Goal: Information Seeking & Learning: Check status

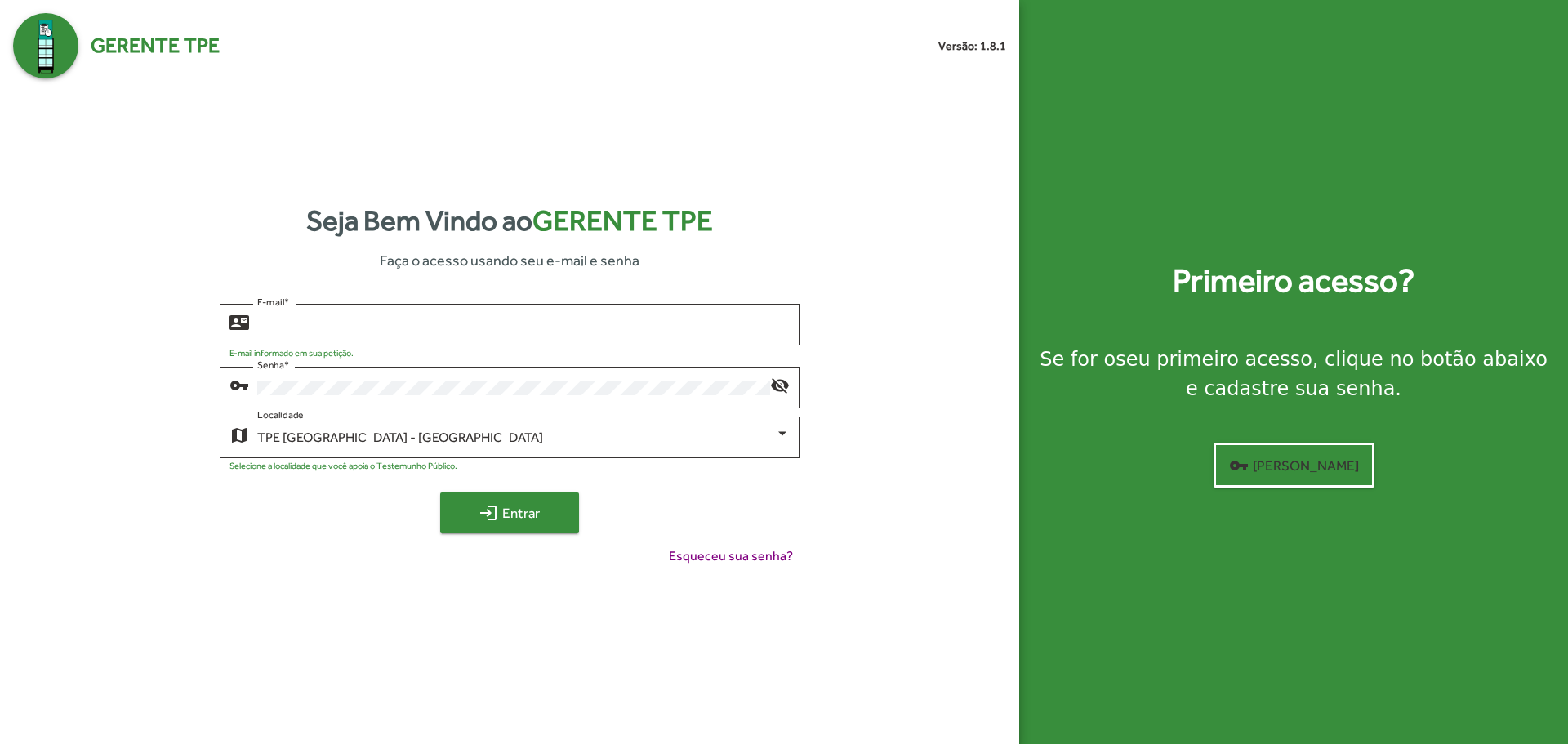
type input "**********"
click at [512, 509] on span "login Entrar" at bounding box center [509, 512] width 109 height 29
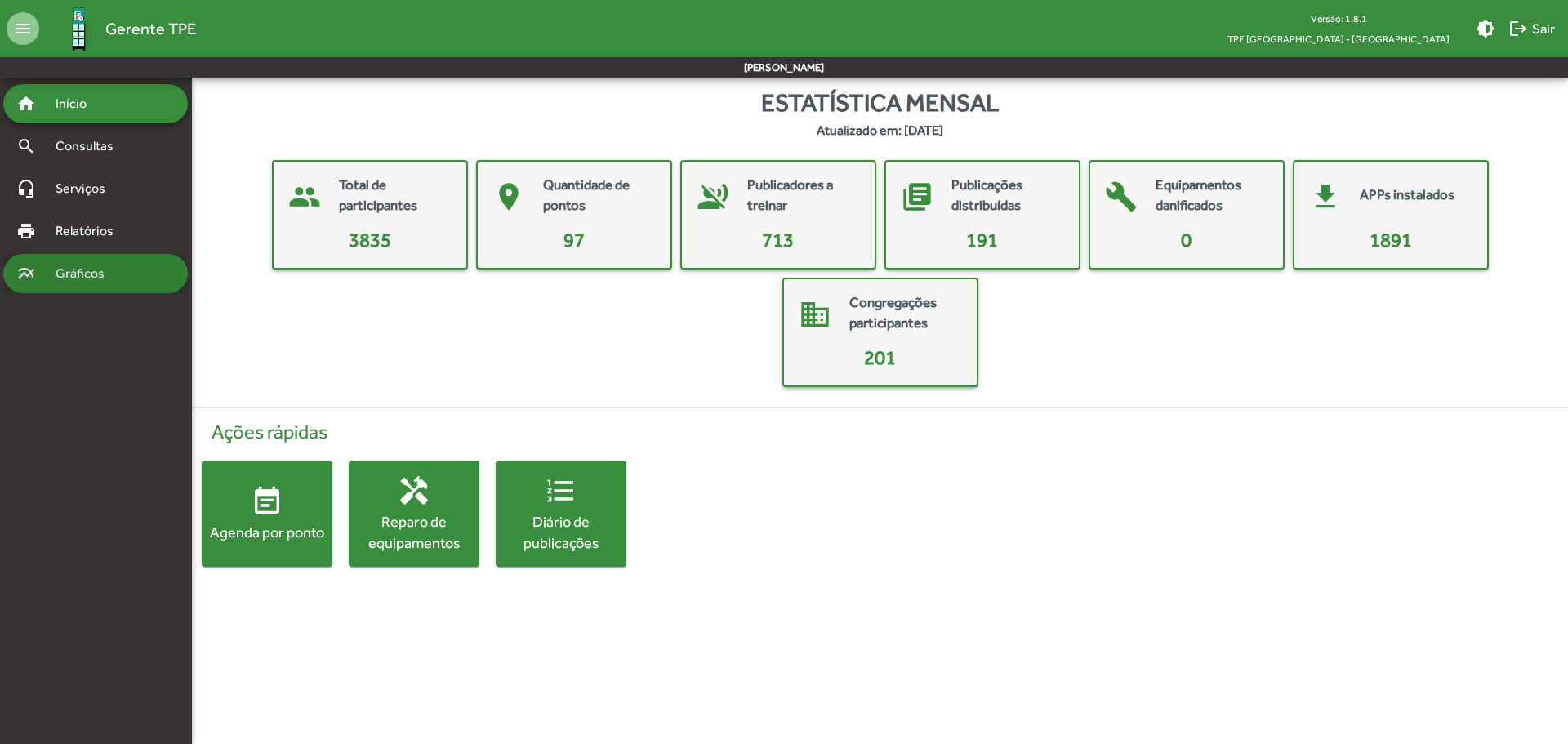
click at [109, 277] on span "Gráficos" at bounding box center [86, 273] width 81 height 19
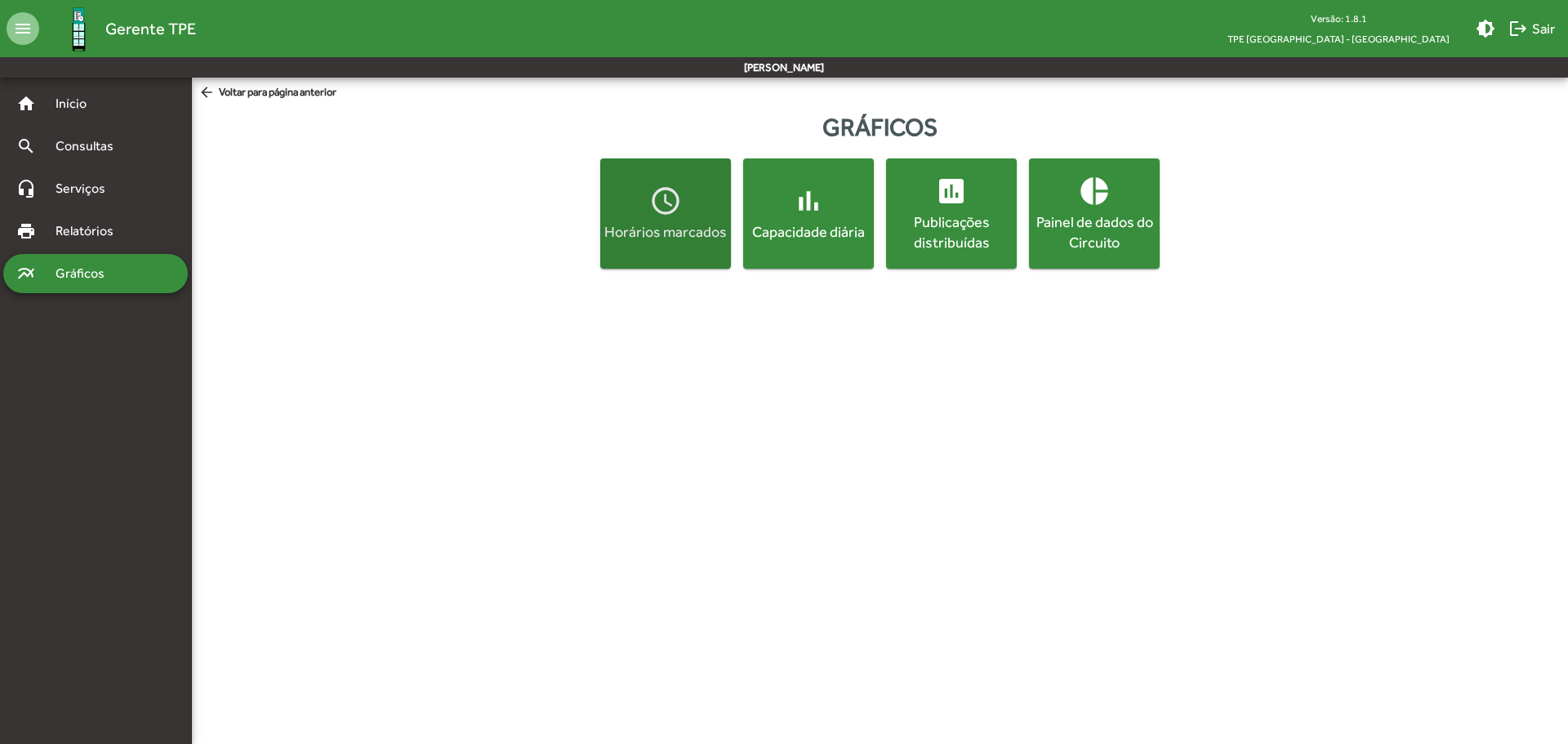
click at [676, 216] on mat-icon "access_time" at bounding box center [665, 201] width 33 height 33
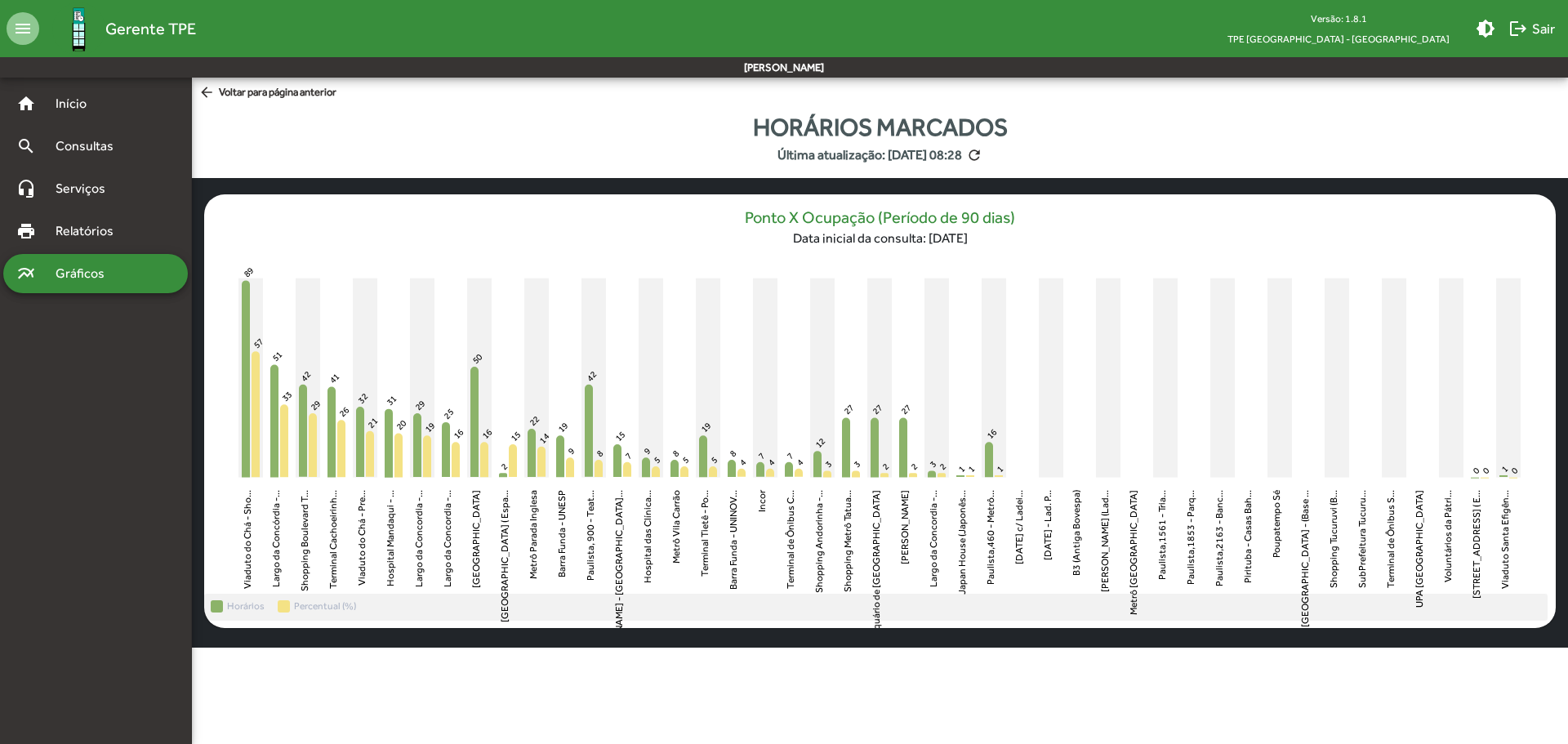
click at [97, 258] on div "multiline_chart Gráficos" at bounding box center [95, 273] width 185 height 39
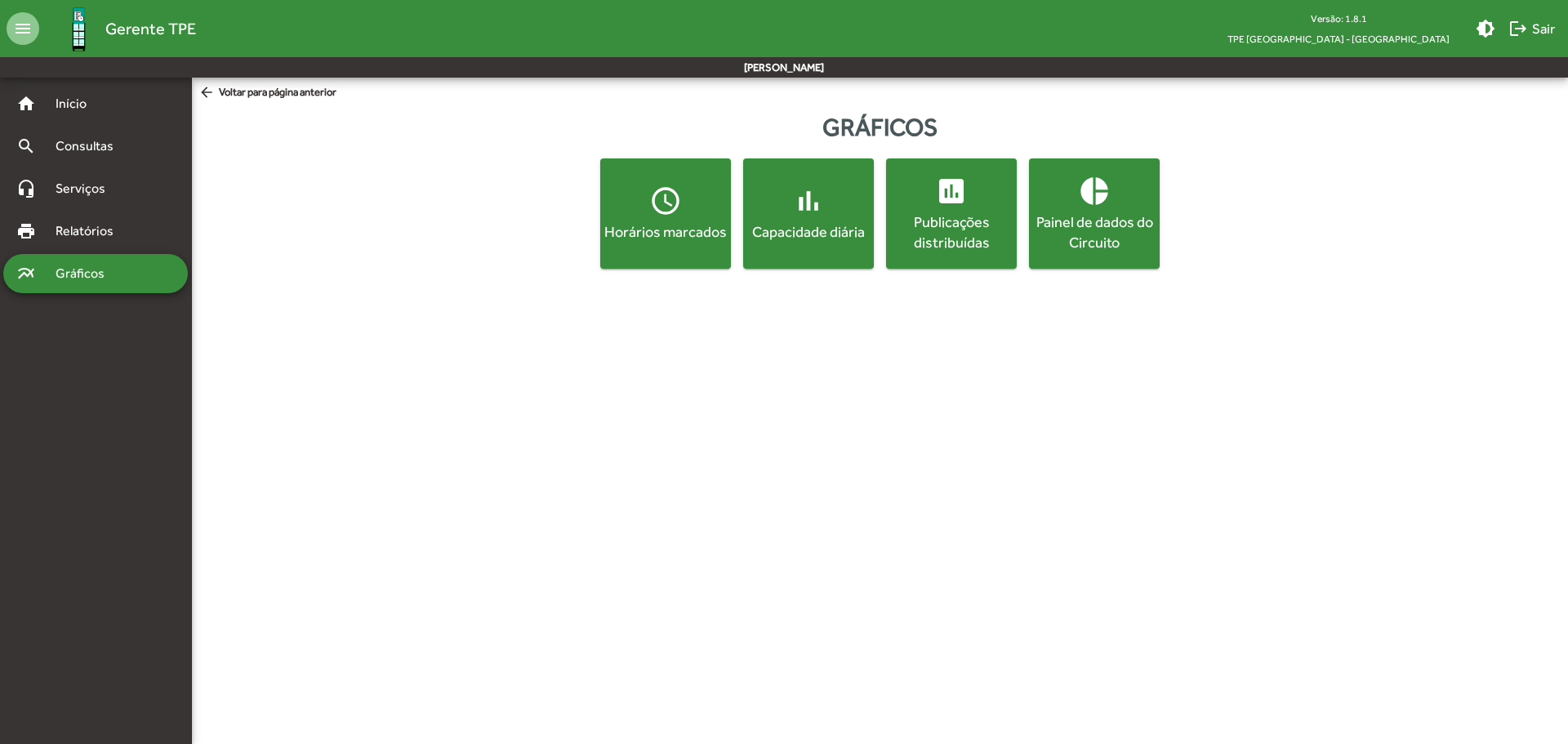
click at [807, 210] on mat-icon "bar_chart" at bounding box center [808, 201] width 33 height 33
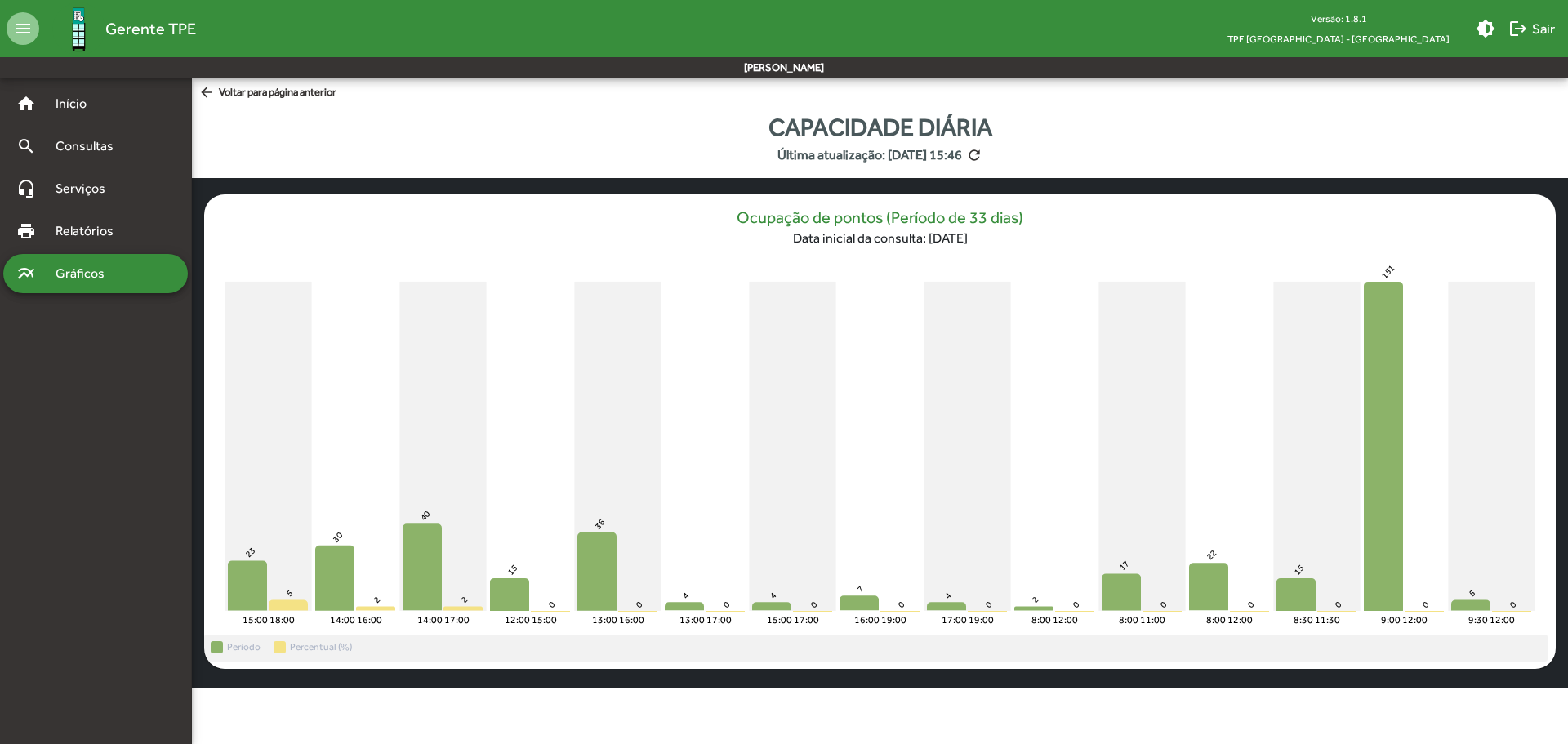
click at [75, 273] on span "Gráficos" at bounding box center [86, 273] width 81 height 19
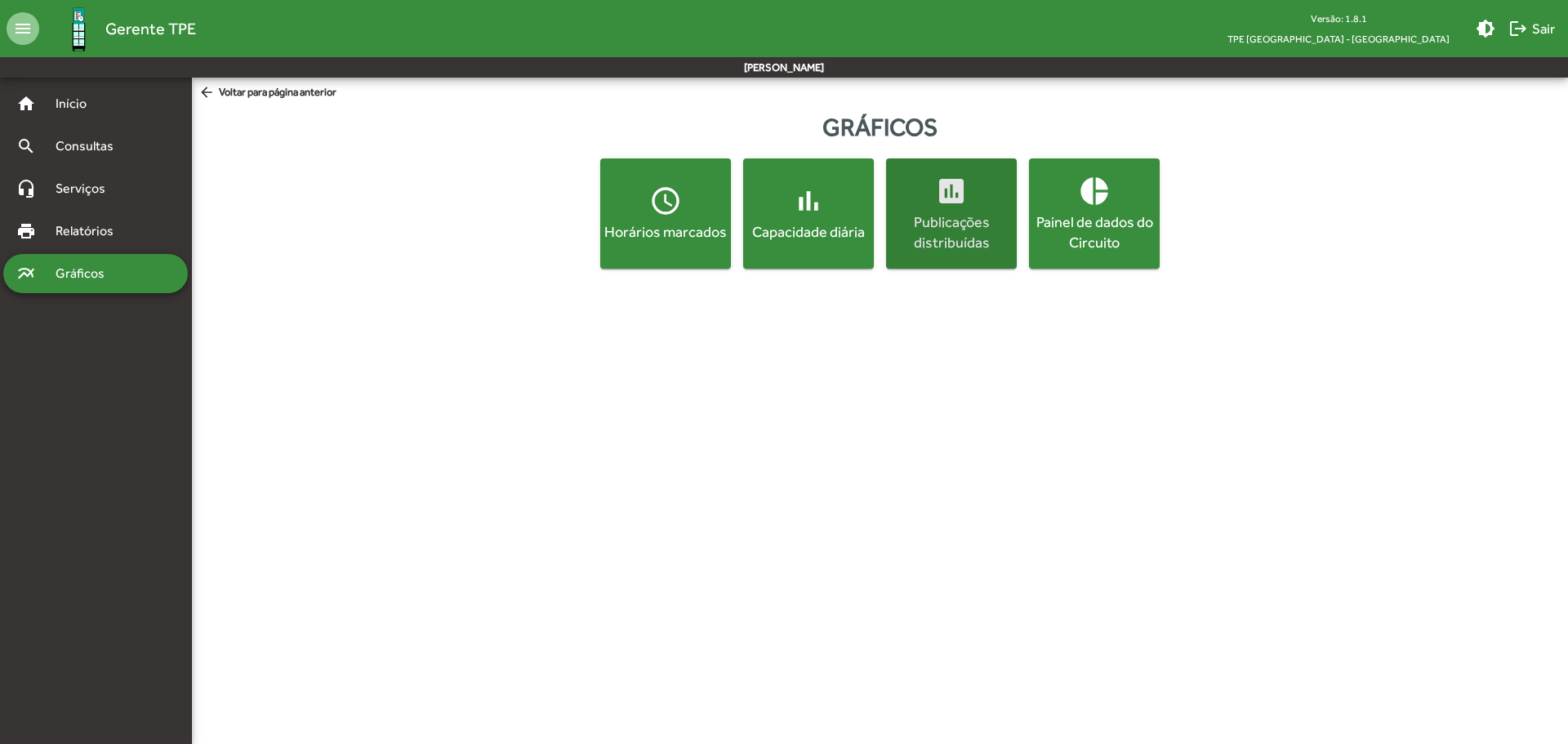
click at [918, 212] on div "Publicações distribuídas" at bounding box center [951, 232] width 125 height 41
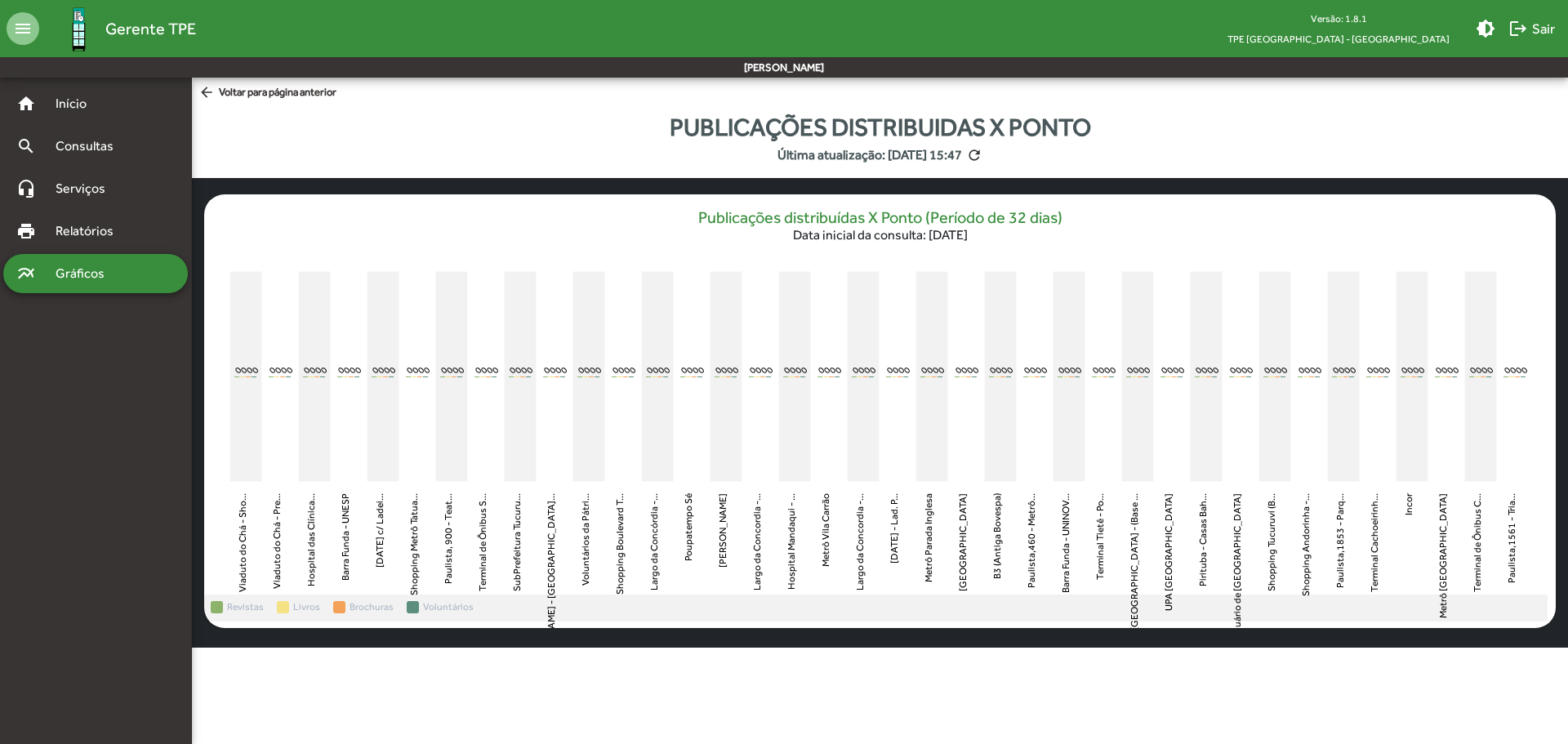
click at [73, 262] on div "multiline_chart Gráficos" at bounding box center [95, 273] width 185 height 39
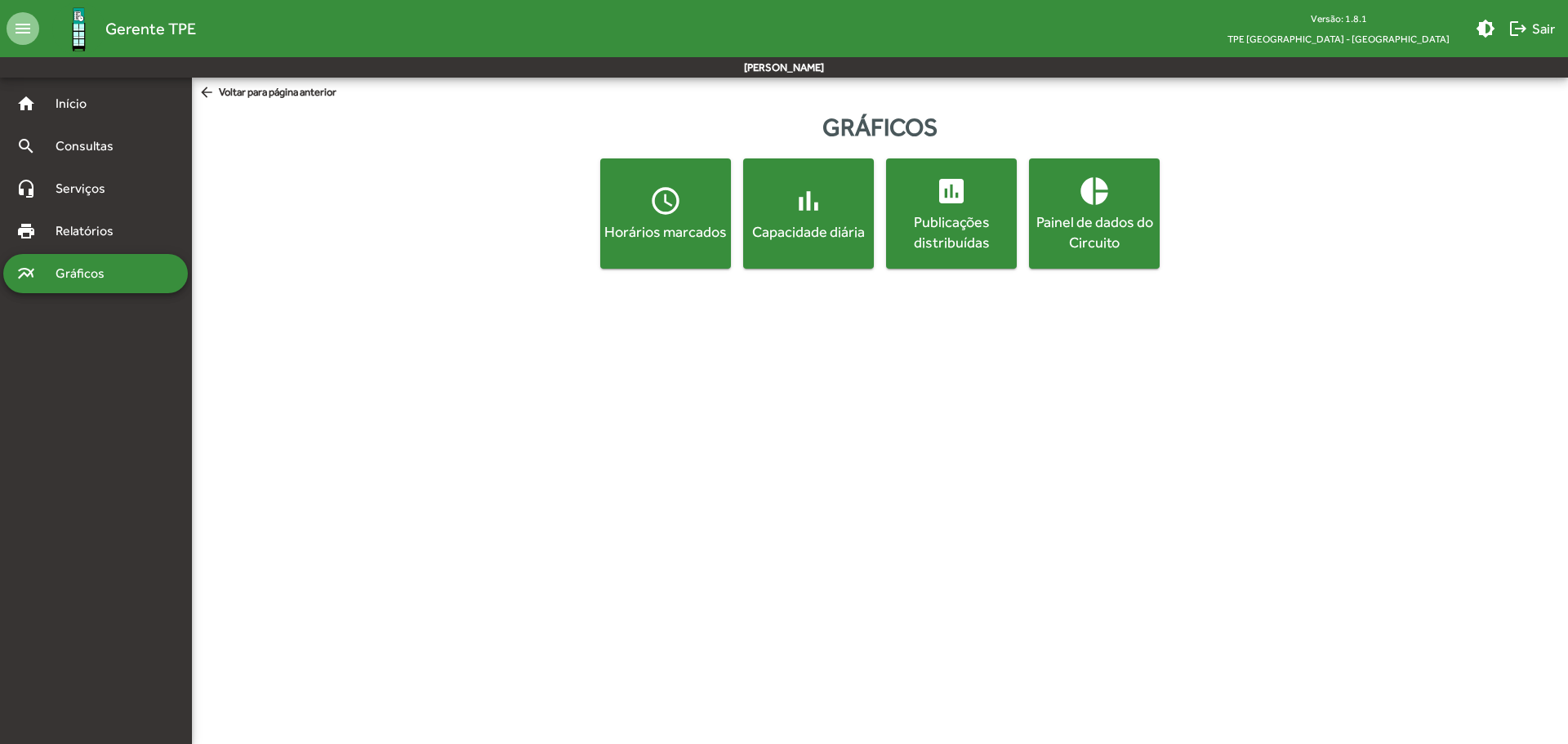
click at [1055, 232] on div "Painel de dados do Circuito" at bounding box center [1094, 232] width 125 height 41
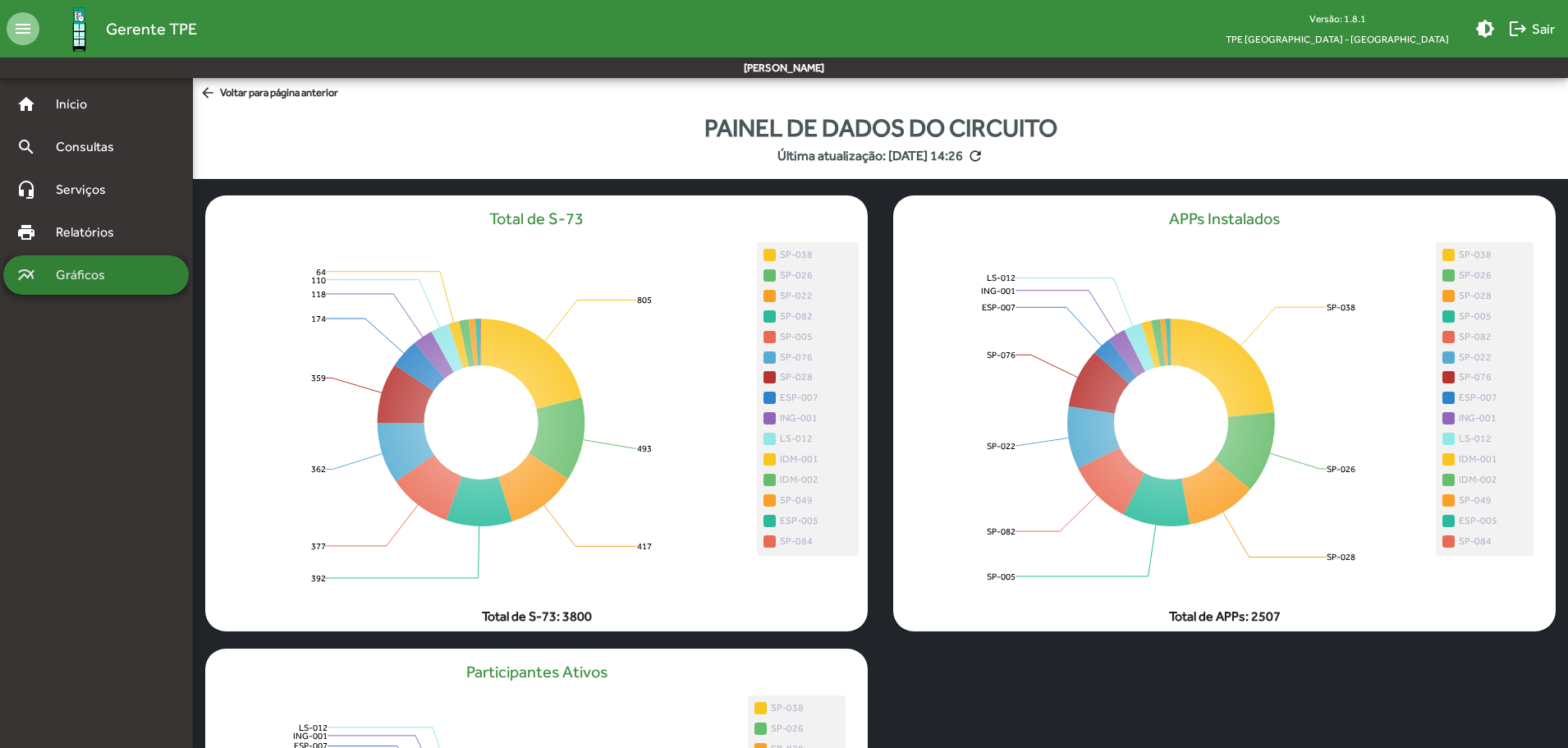
click at [71, 268] on span "Gráficos" at bounding box center [87, 275] width 82 height 19
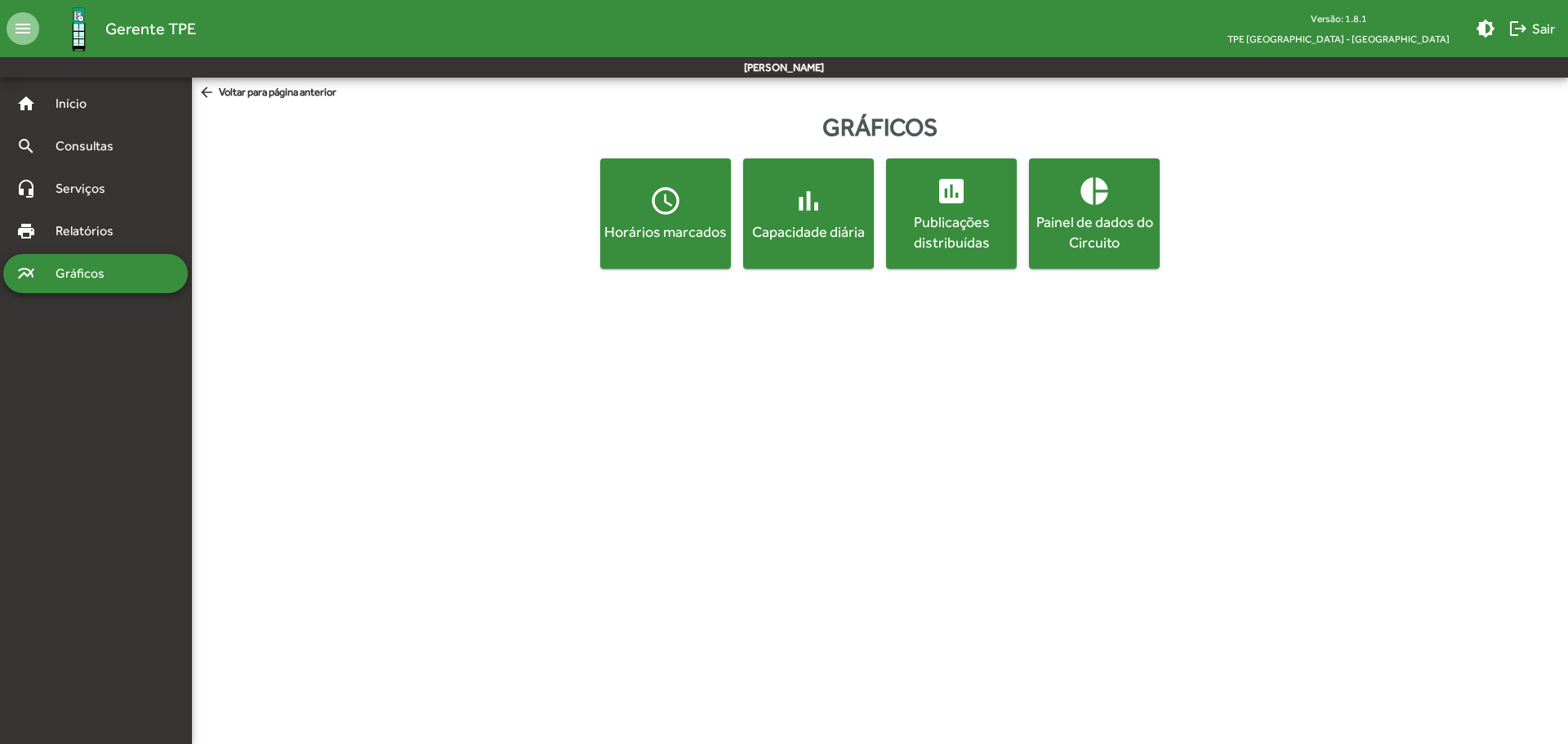
click at [671, 221] on span "access_time Horários marcados" at bounding box center [665, 213] width 125 height 57
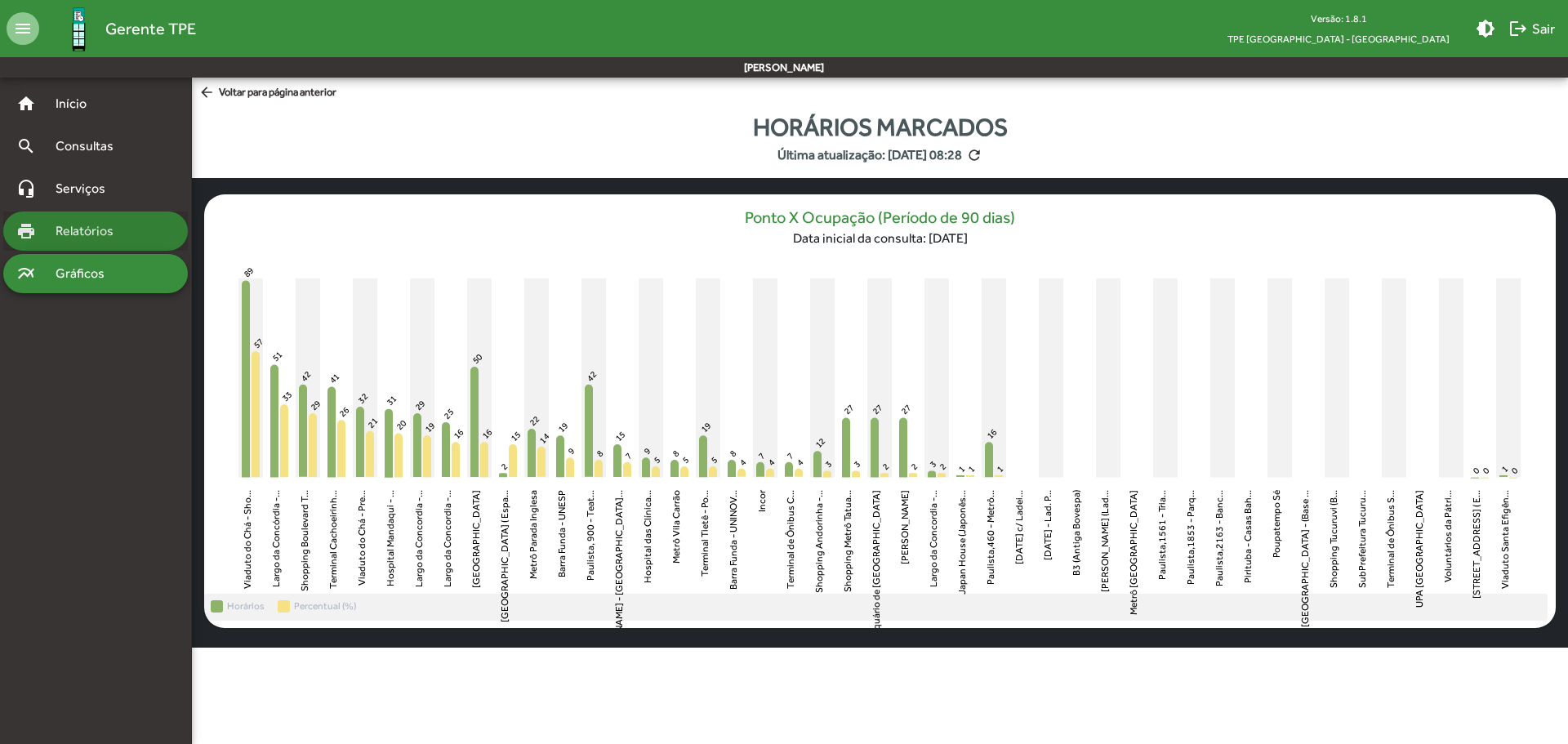
click at [79, 235] on span "Relatórios" at bounding box center [90, 231] width 89 height 19
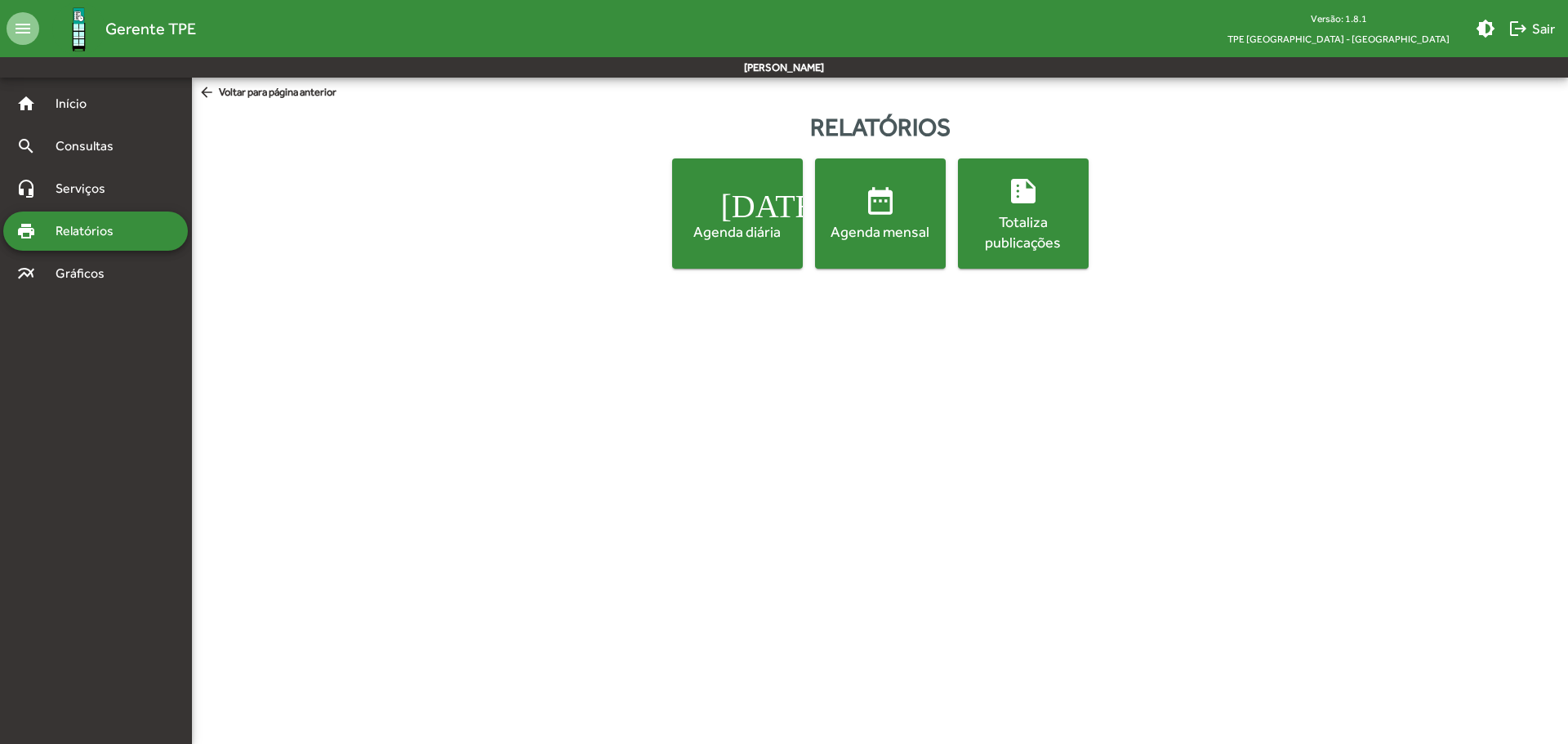
click at [741, 232] on div "Agenda diária" at bounding box center [737, 232] width 125 height 20
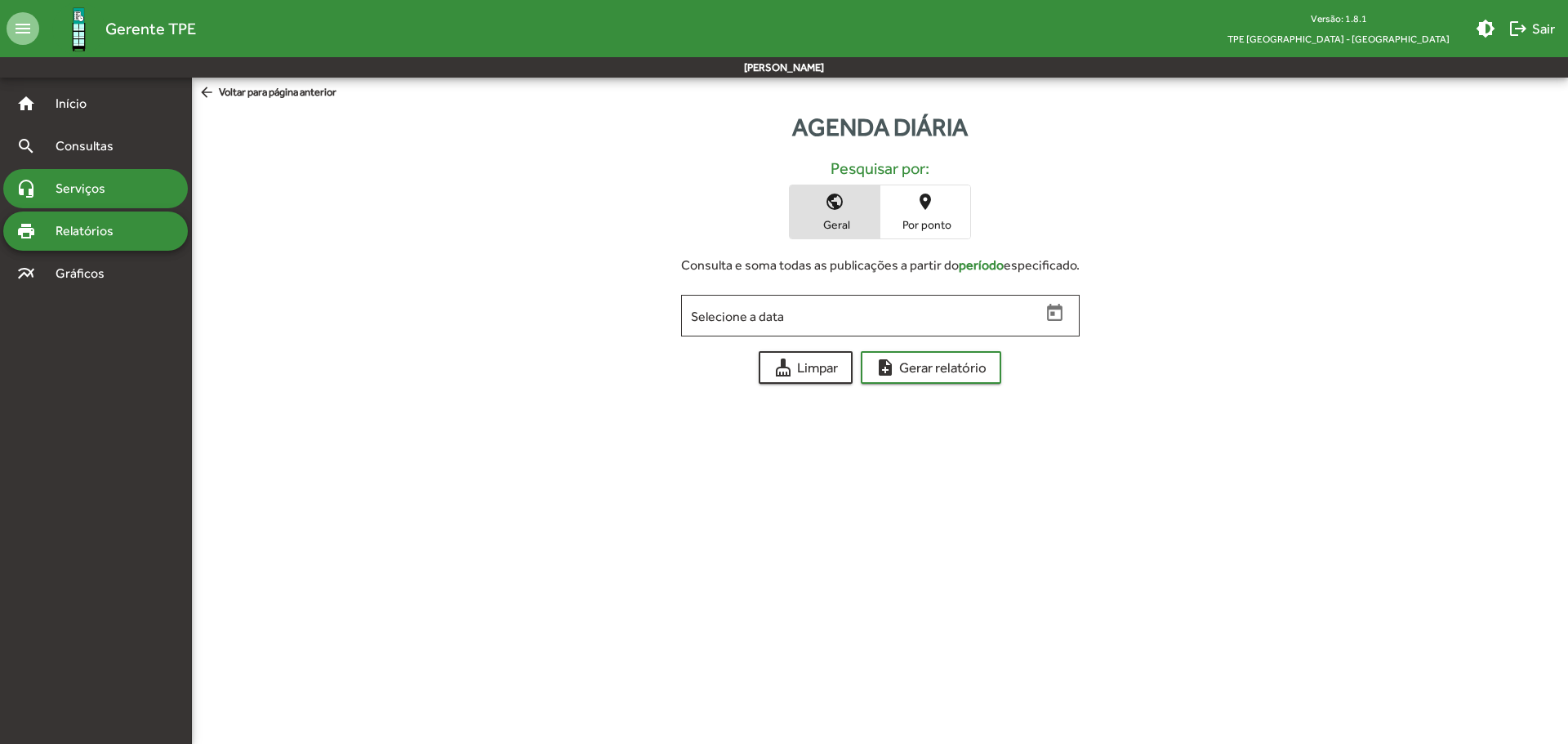
click at [97, 179] on span "Serviços" at bounding box center [87, 188] width 82 height 19
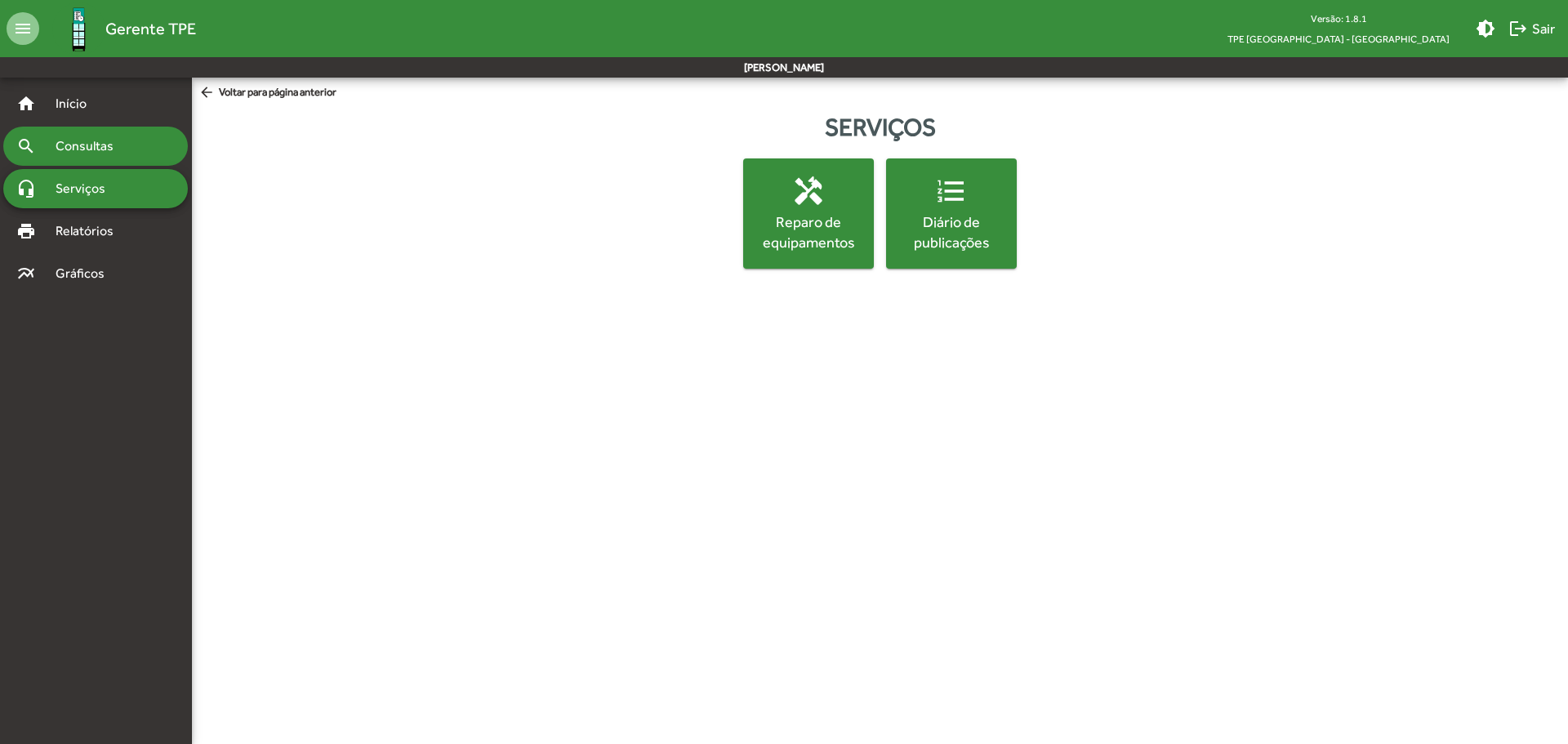
click at [86, 145] on span "Consultas" at bounding box center [90, 145] width 89 height 19
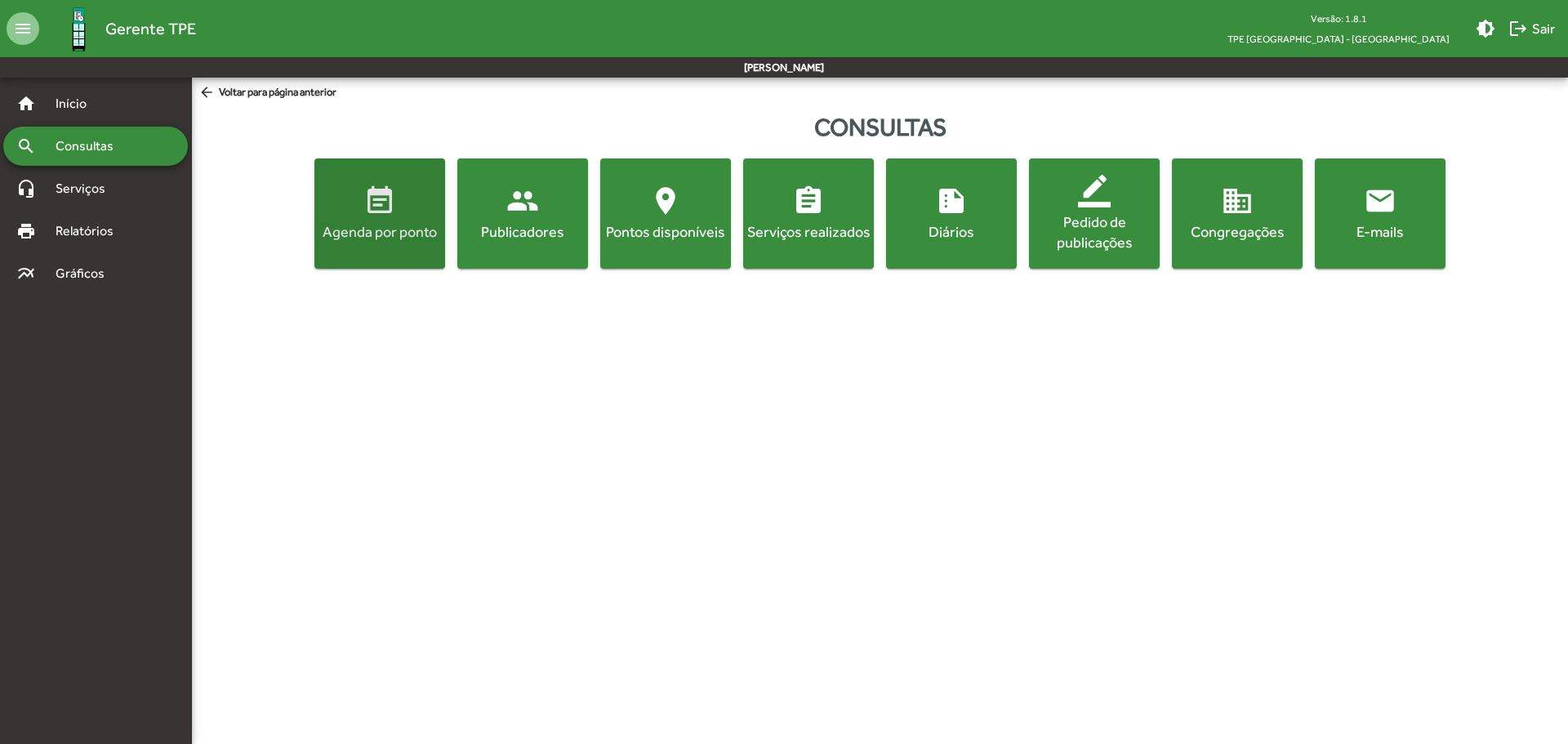
click at [372, 204] on mat-icon "event_note" at bounding box center [379, 201] width 33 height 33
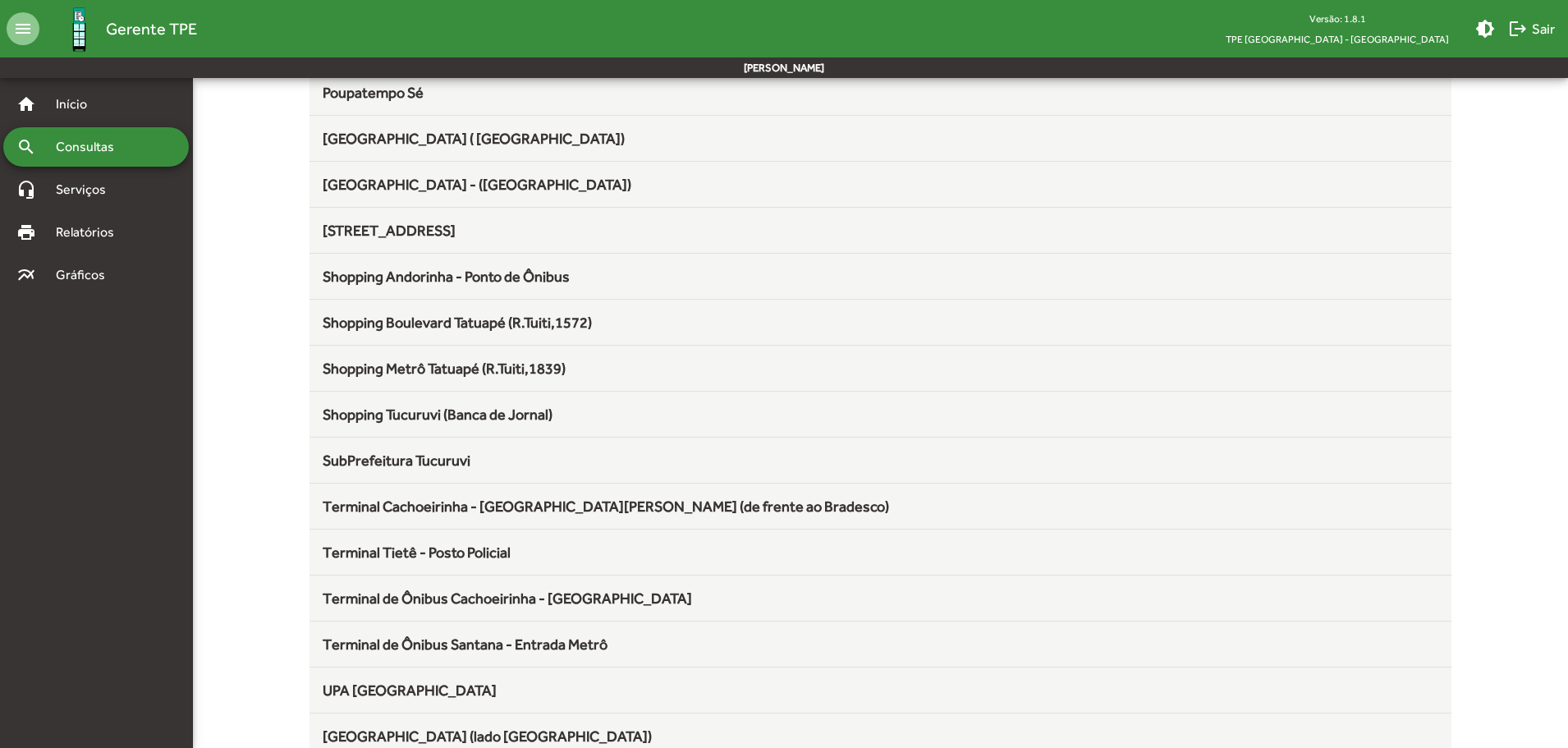
scroll to position [1636, 0]
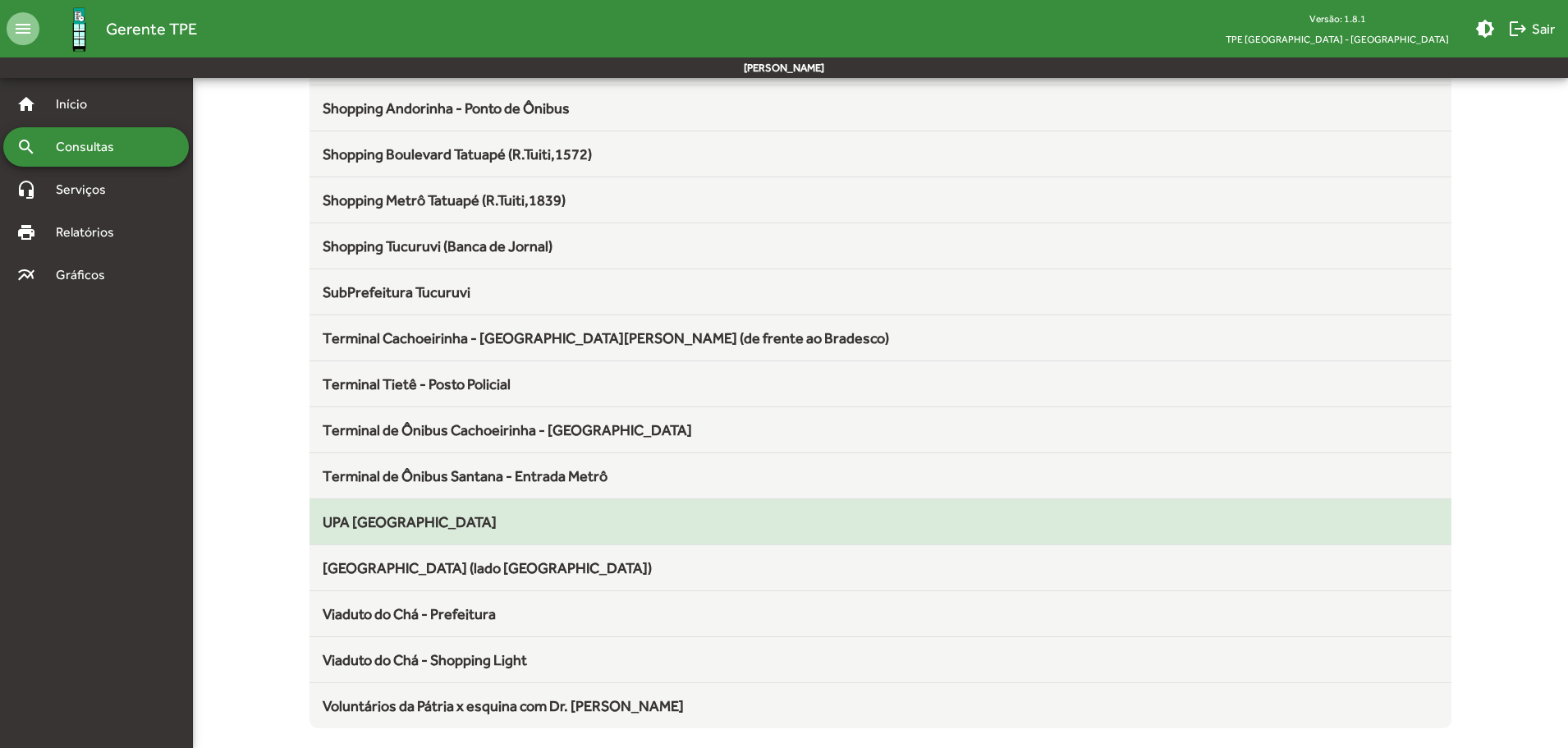
click at [447, 519] on div "UPA [GEOGRAPHIC_DATA]" at bounding box center [881, 522] width 1117 height 22
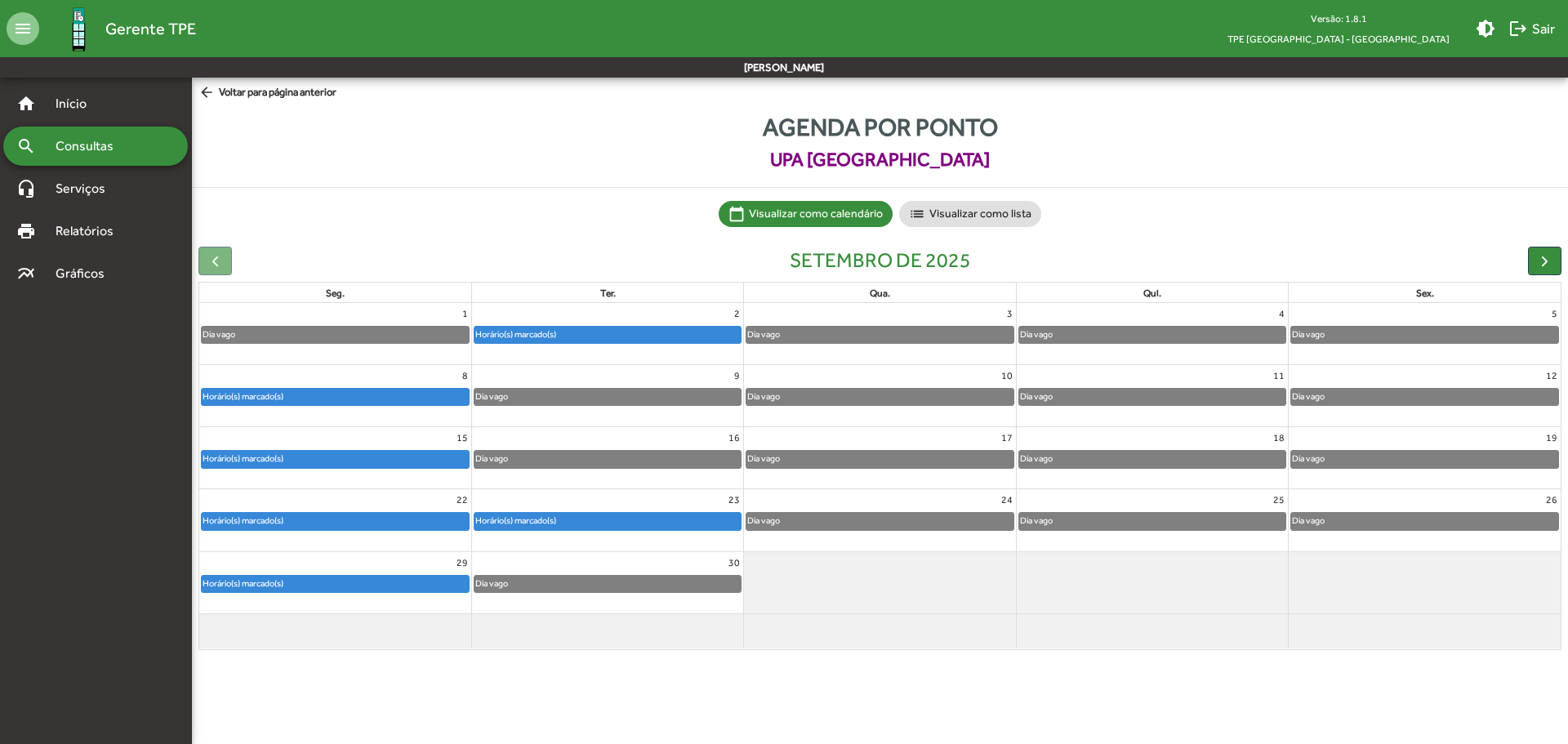
click at [82, 143] on span "Consultas" at bounding box center [90, 145] width 89 height 19
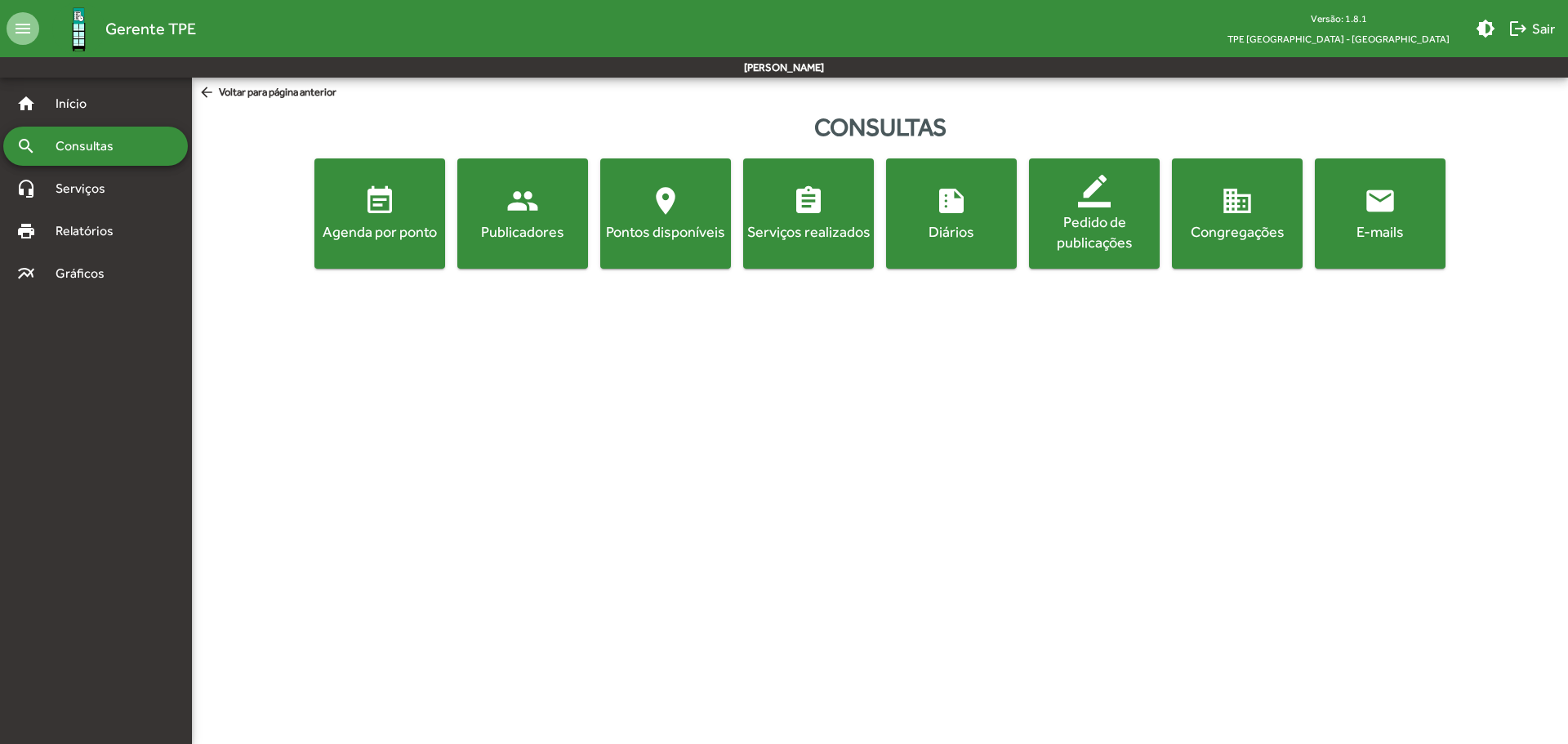
click at [389, 203] on mat-icon "event_note" at bounding box center [379, 201] width 33 height 33
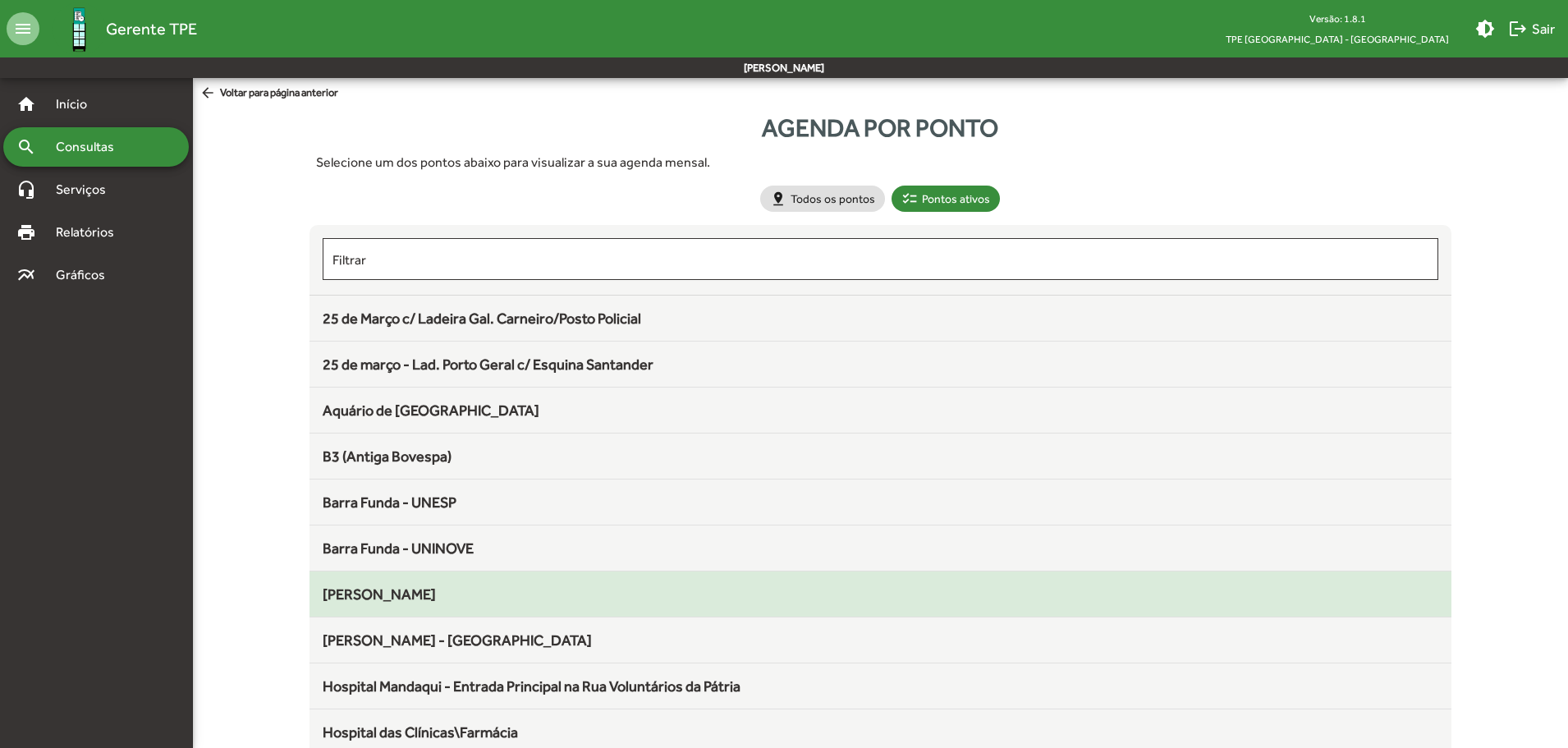
scroll to position [246, 0]
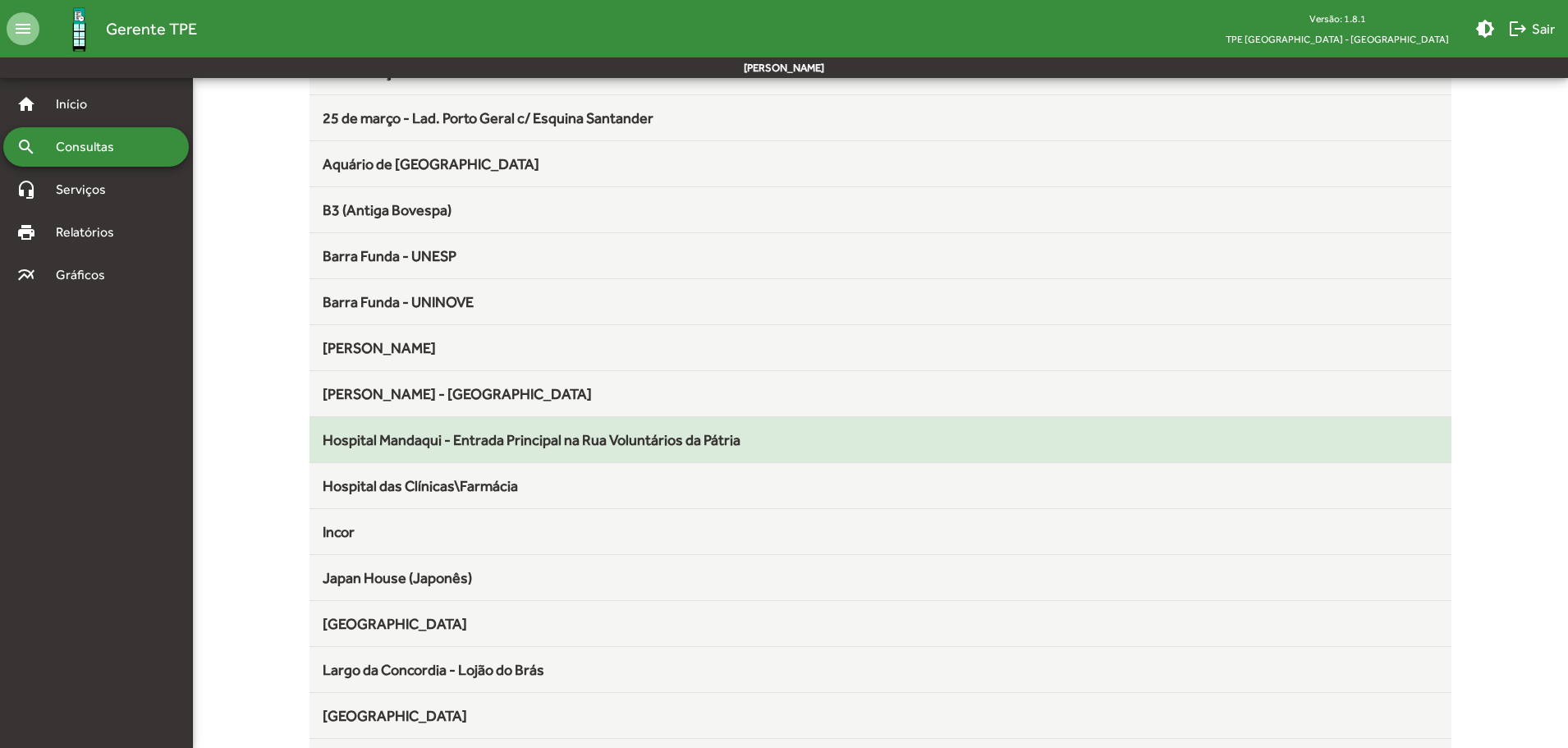
click at [513, 445] on span "Hospital Mandaqui - Entrada Principal na Rua Voluntários da Pátria" at bounding box center [531, 440] width 418 height 18
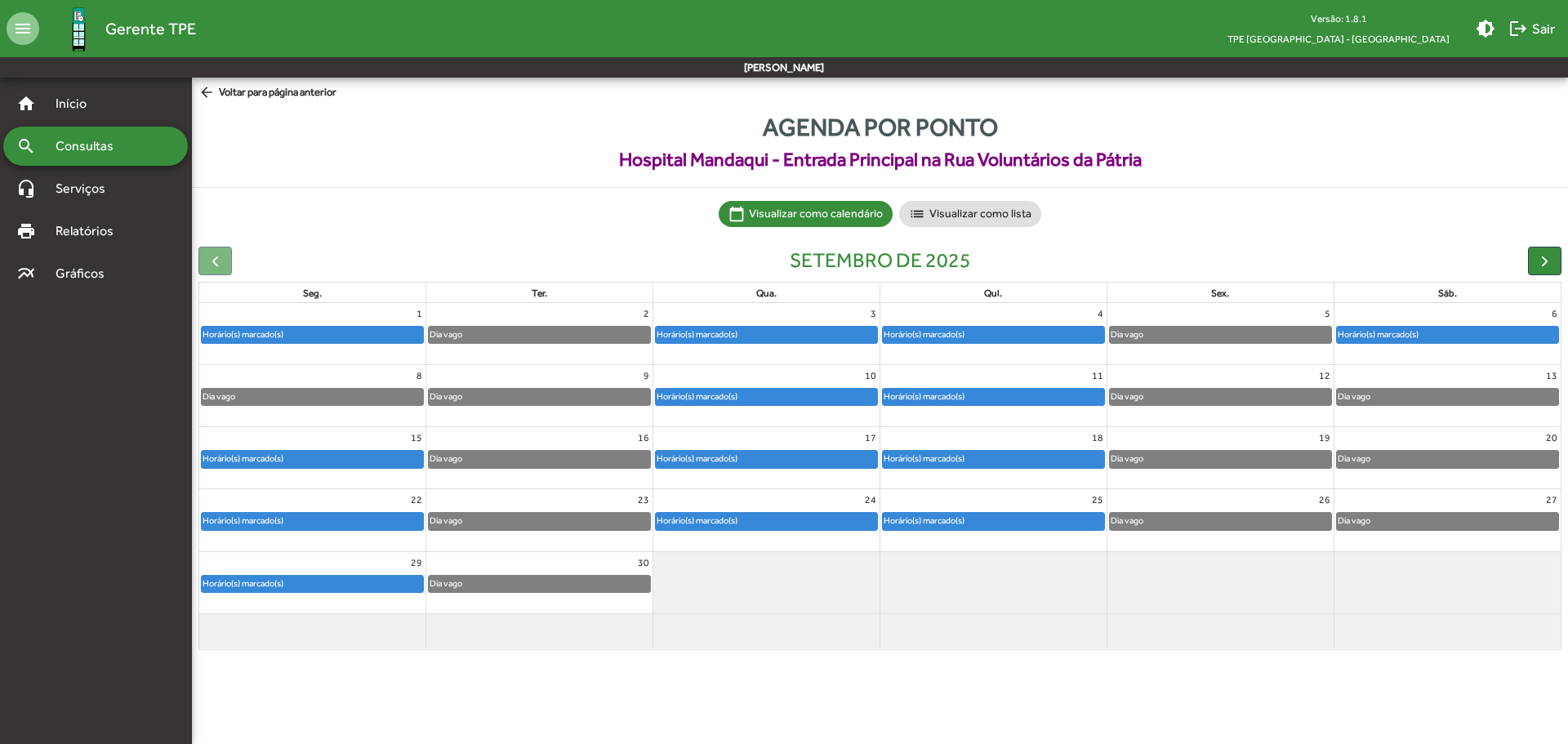
click at [210, 90] on mat-icon "arrow_back" at bounding box center [208, 93] width 20 height 18
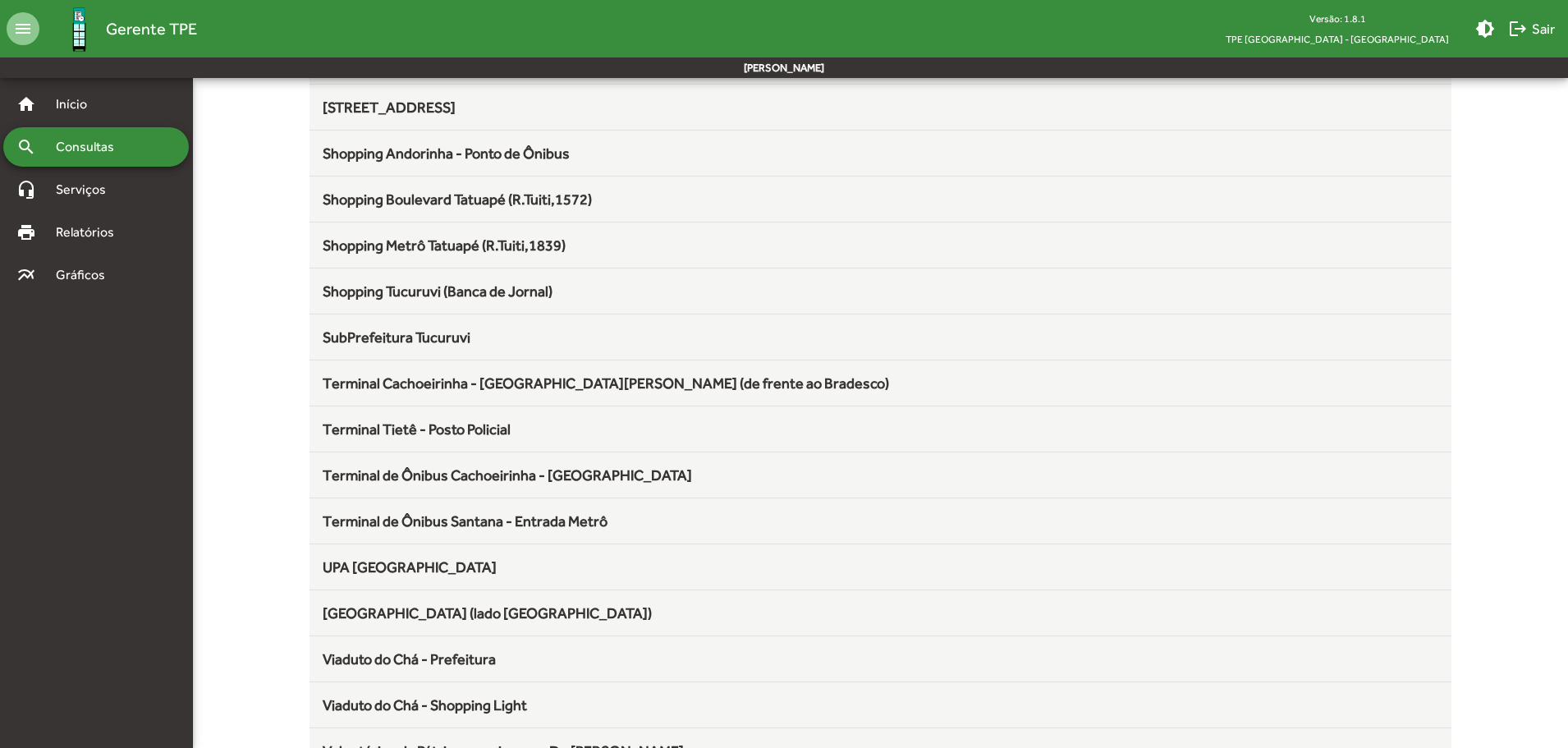
scroll to position [1636, 0]
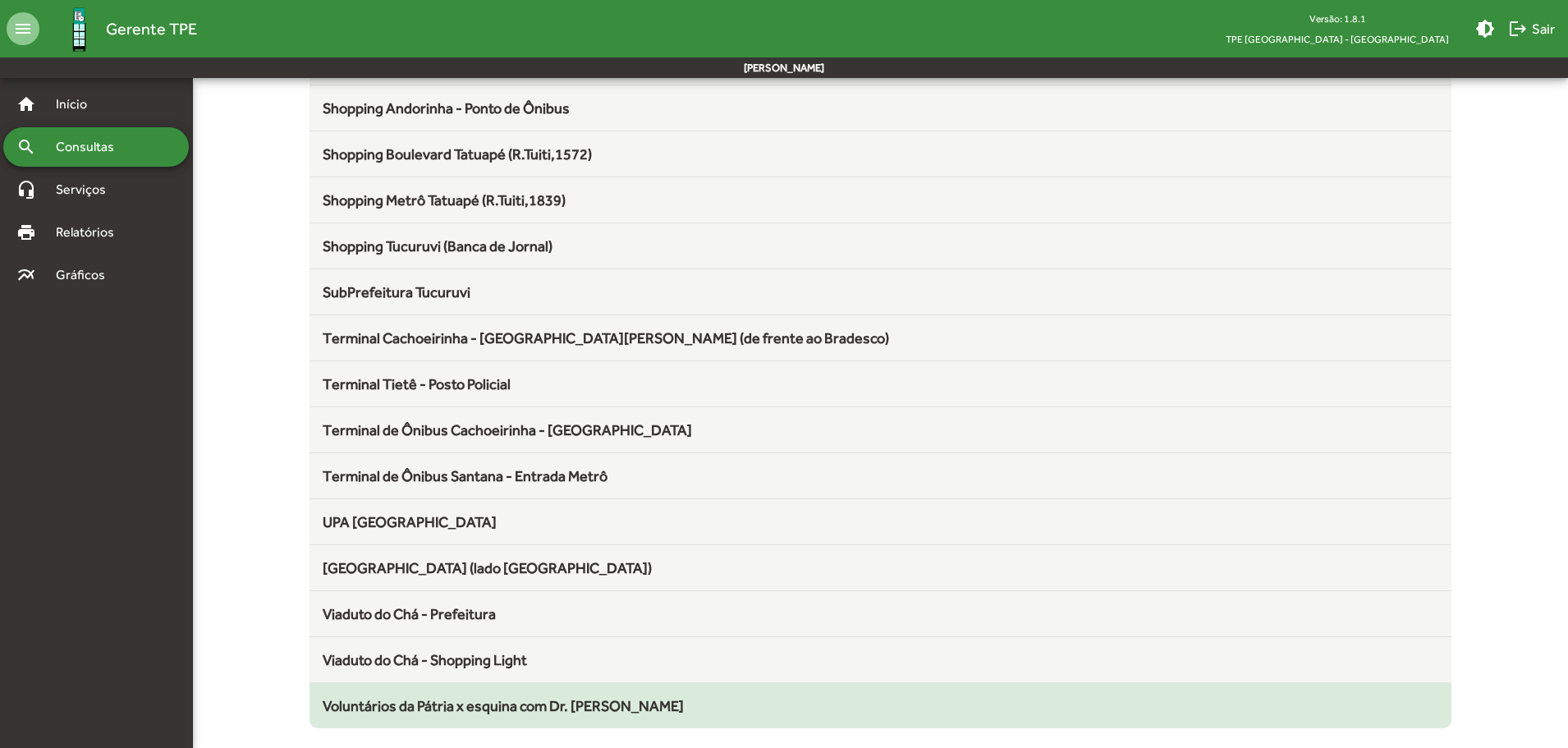
click at [364, 708] on span "Voluntários da Pátria x esquina com Dr. [PERSON_NAME]" at bounding box center [503, 706] width 361 height 18
